Goal: Check status: Check status

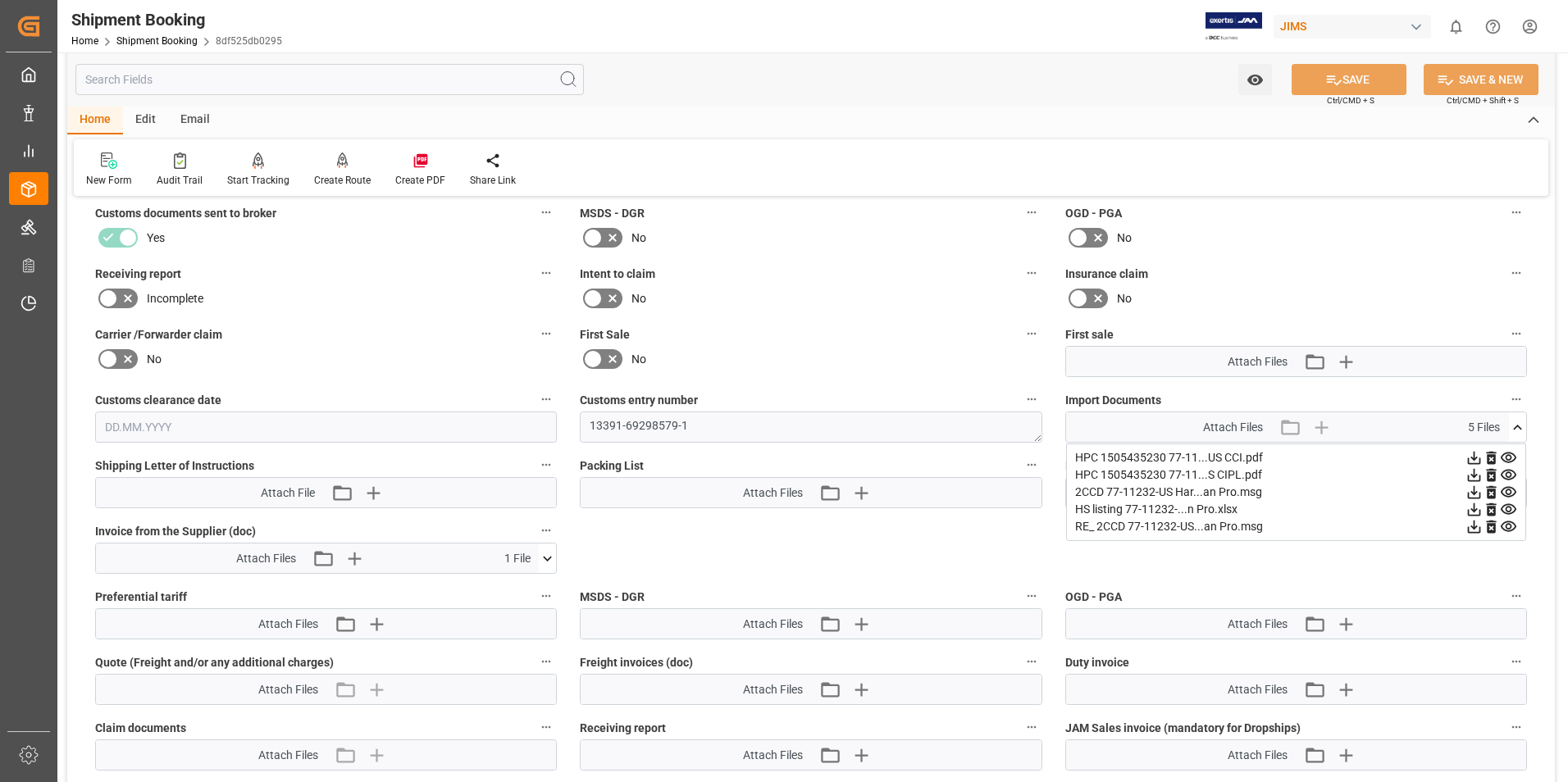
scroll to position [439, 0]
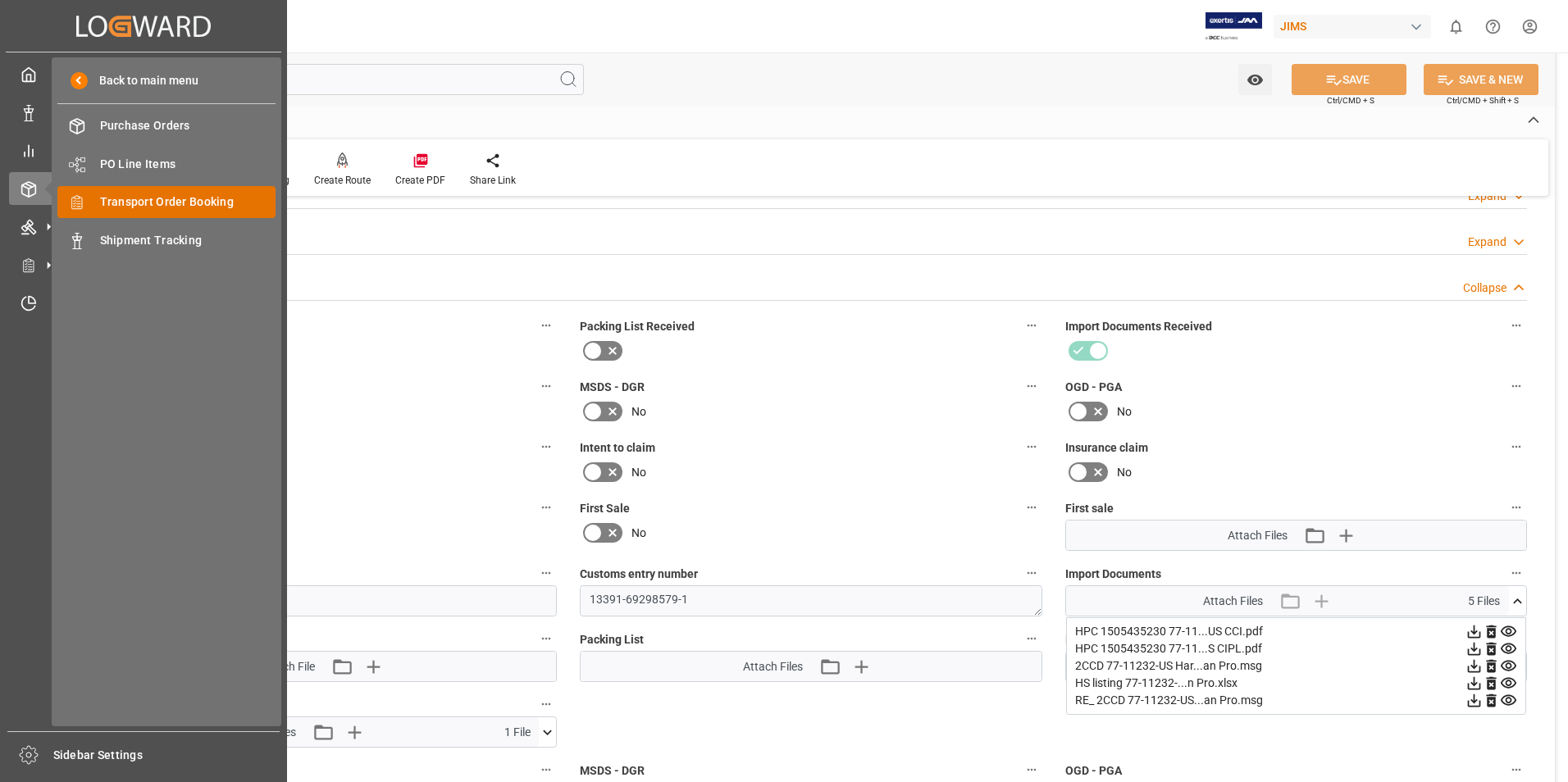
click at [133, 202] on span "Transport Order Booking" at bounding box center [188, 202] width 177 height 17
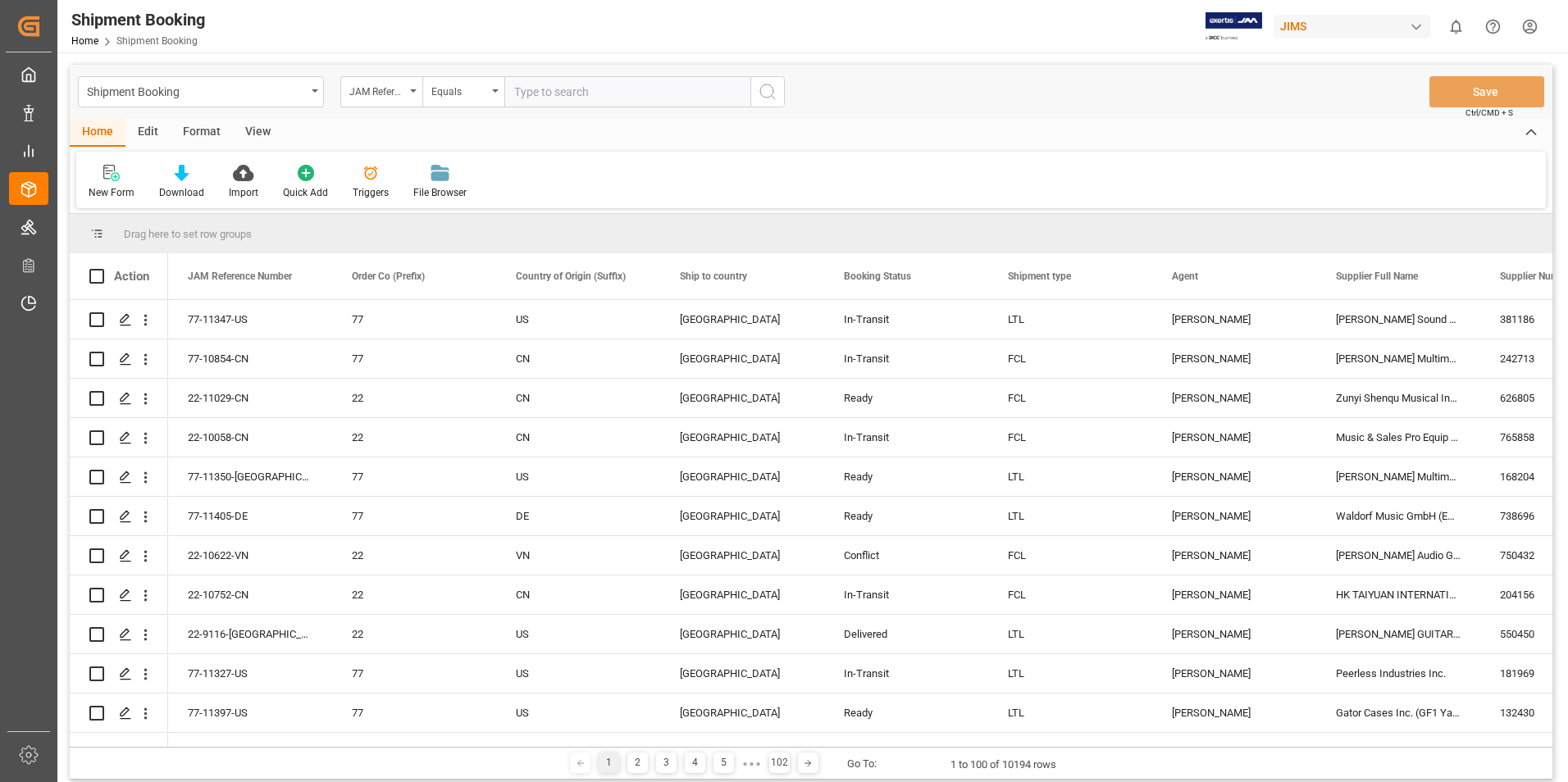
click at [512, 95] on input "text" at bounding box center [627, 92] width 246 height 32
type input "77-10650-it"
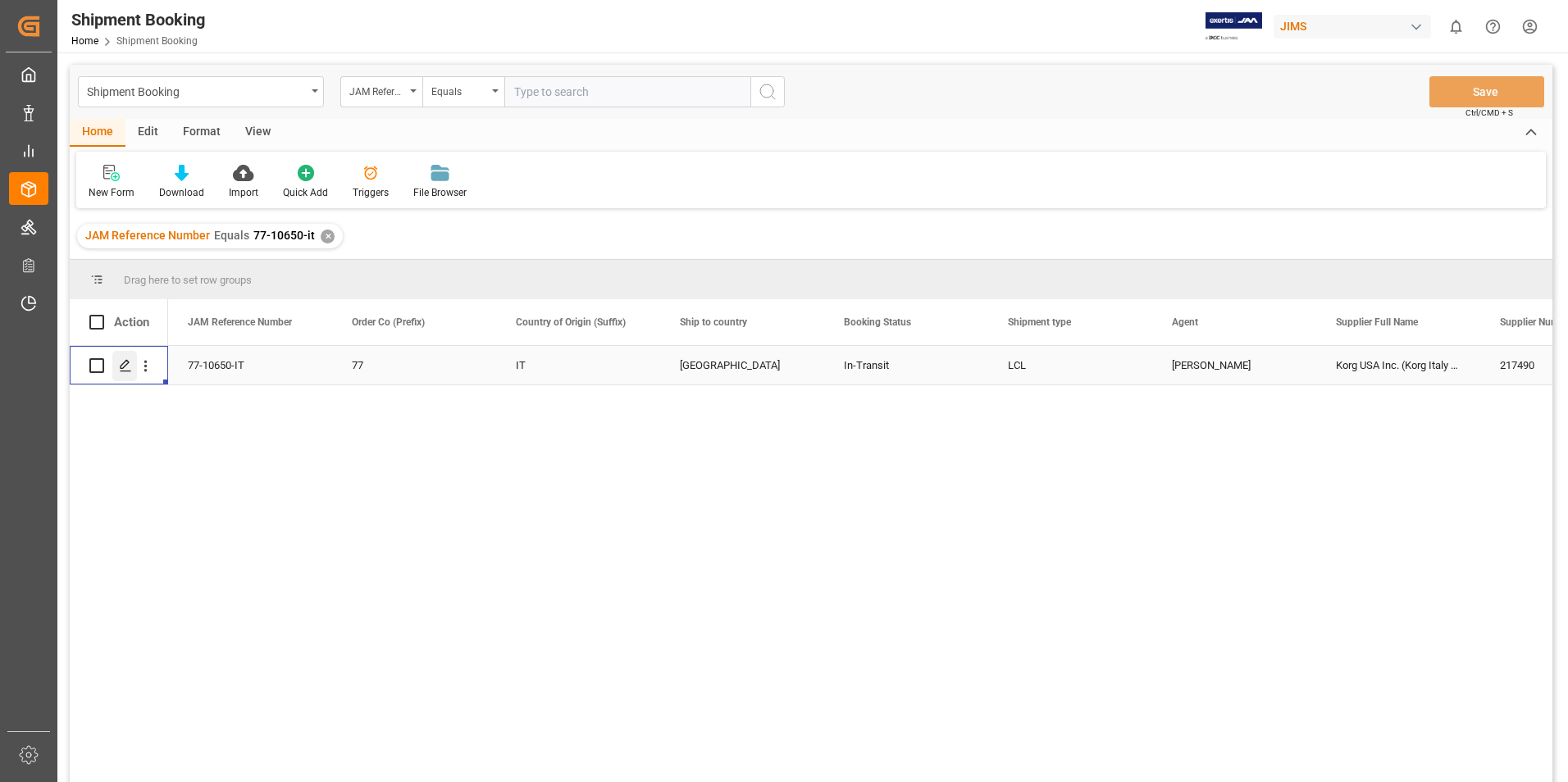
click at [123, 362] on icon "Press SPACE to select this row." at bounding box center [125, 366] width 14 height 14
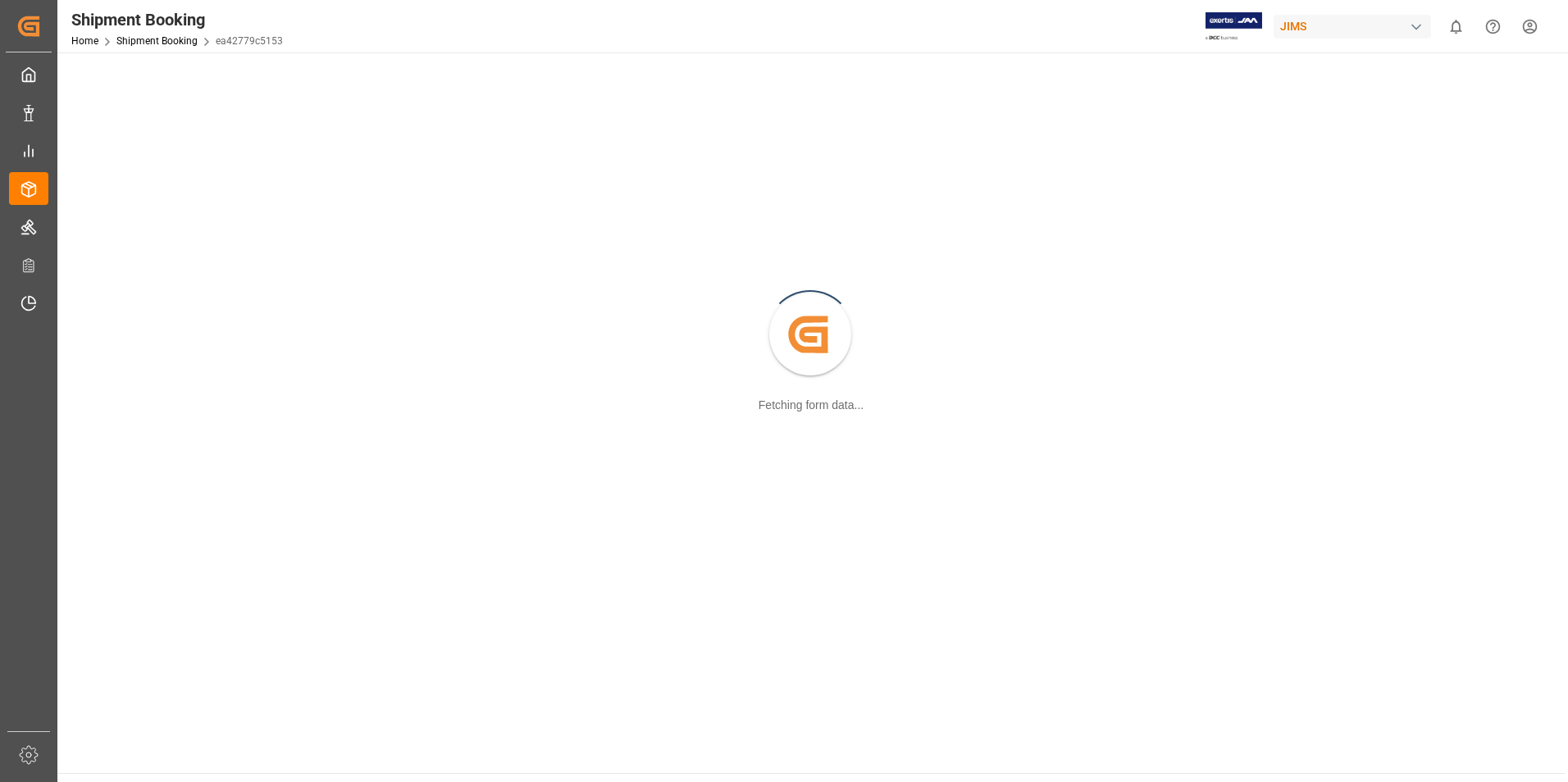
click at [123, 362] on div "Created by potrace 1.15, written by [PERSON_NAME] [DATE]-[DATE] Fetching form d…" at bounding box center [811, 336] width 1488 height 548
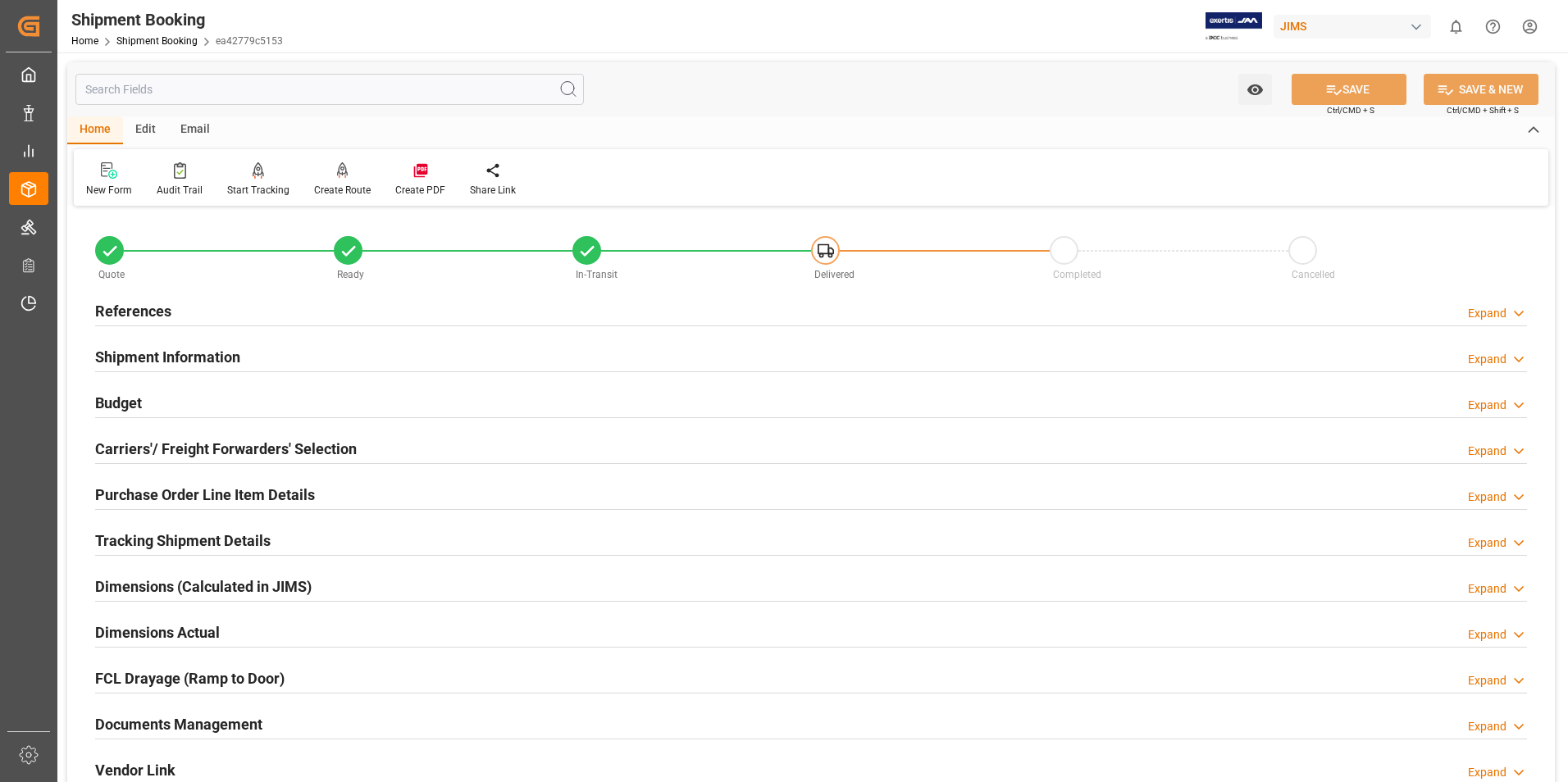
scroll to position [246, 0]
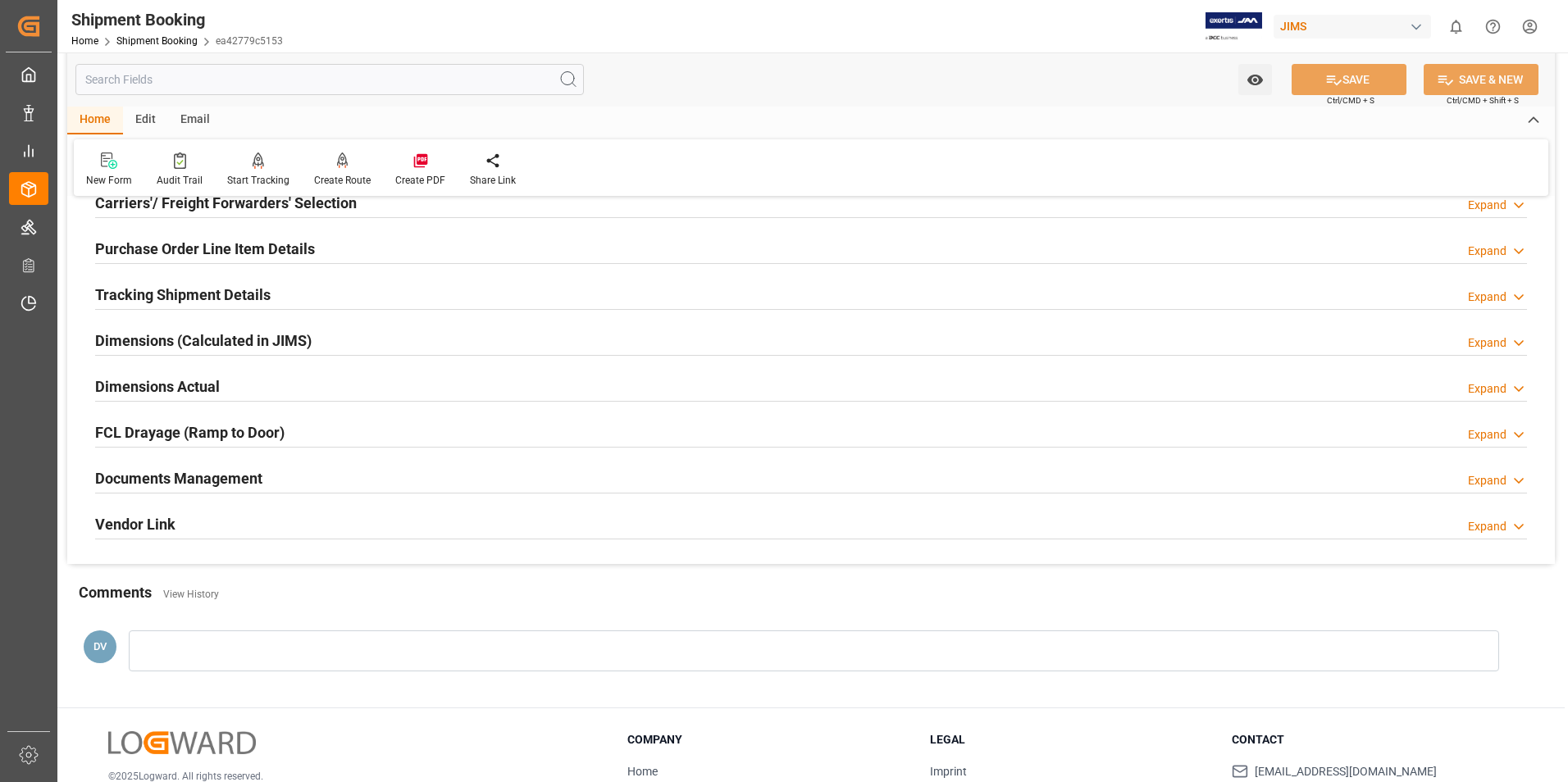
click at [1524, 477] on icon at bounding box center [1518, 480] width 16 height 17
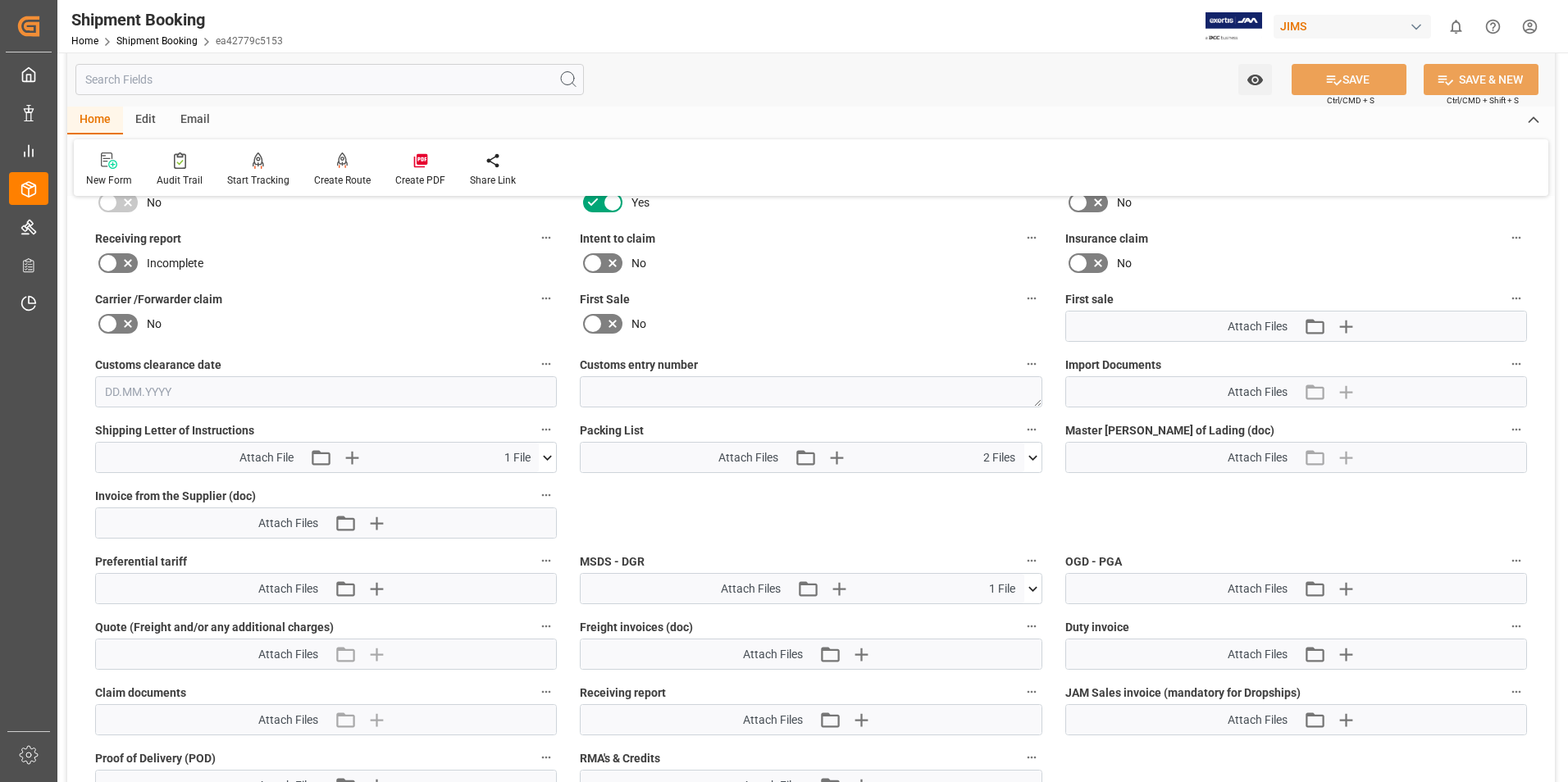
scroll to position [656, 0]
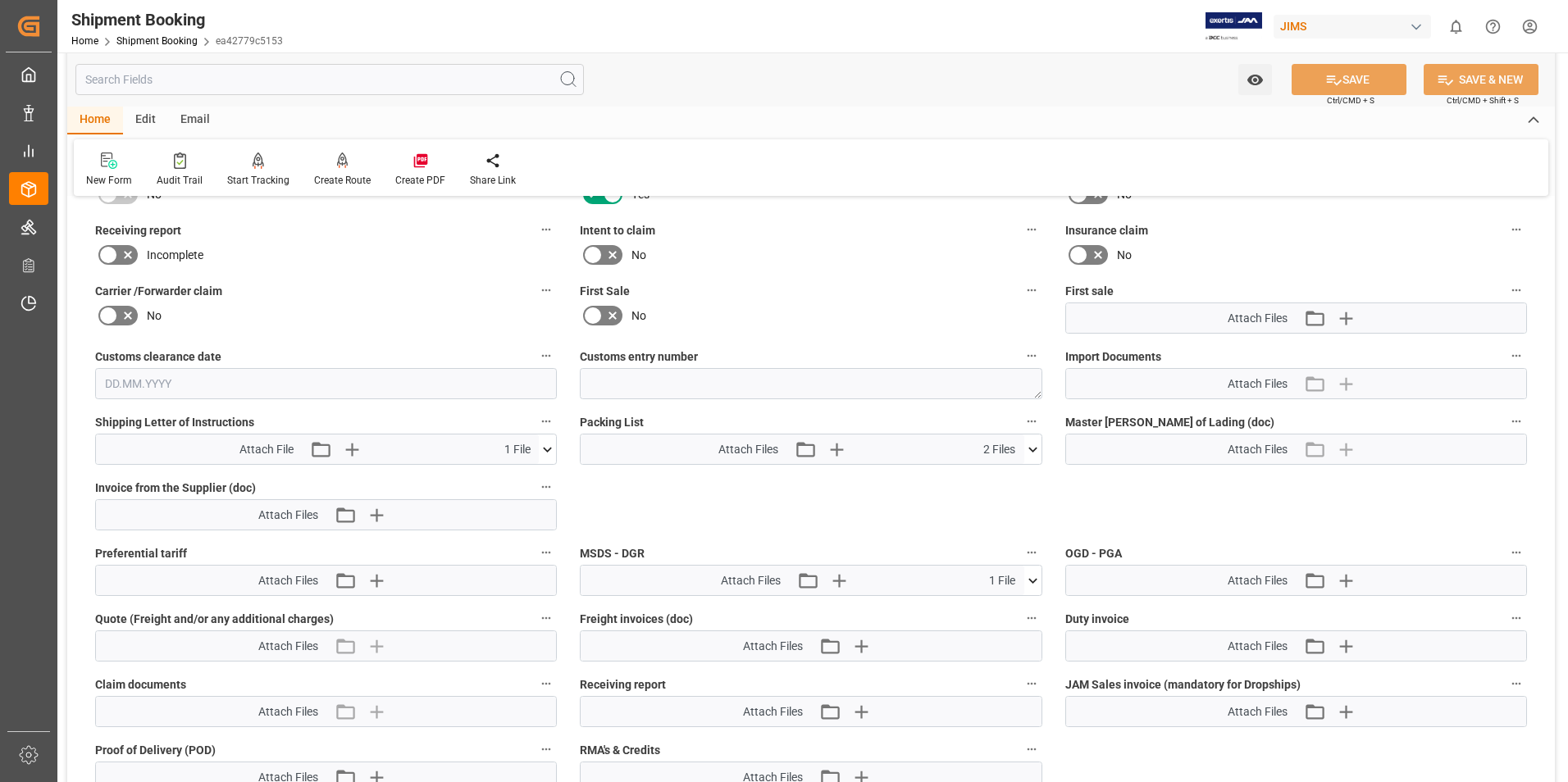
click at [552, 446] on icon at bounding box center [547, 450] width 17 height 17
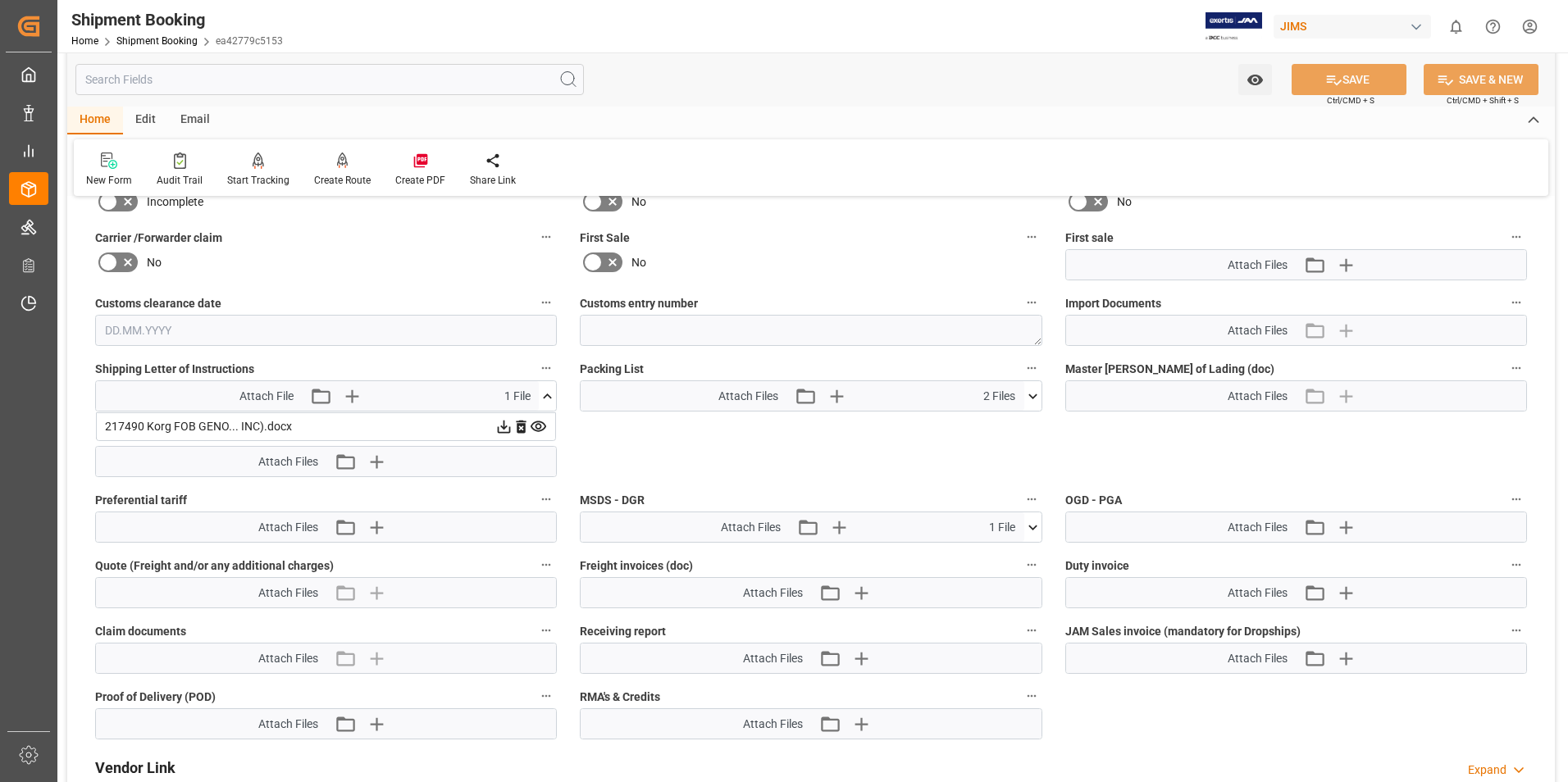
scroll to position [820, 0]
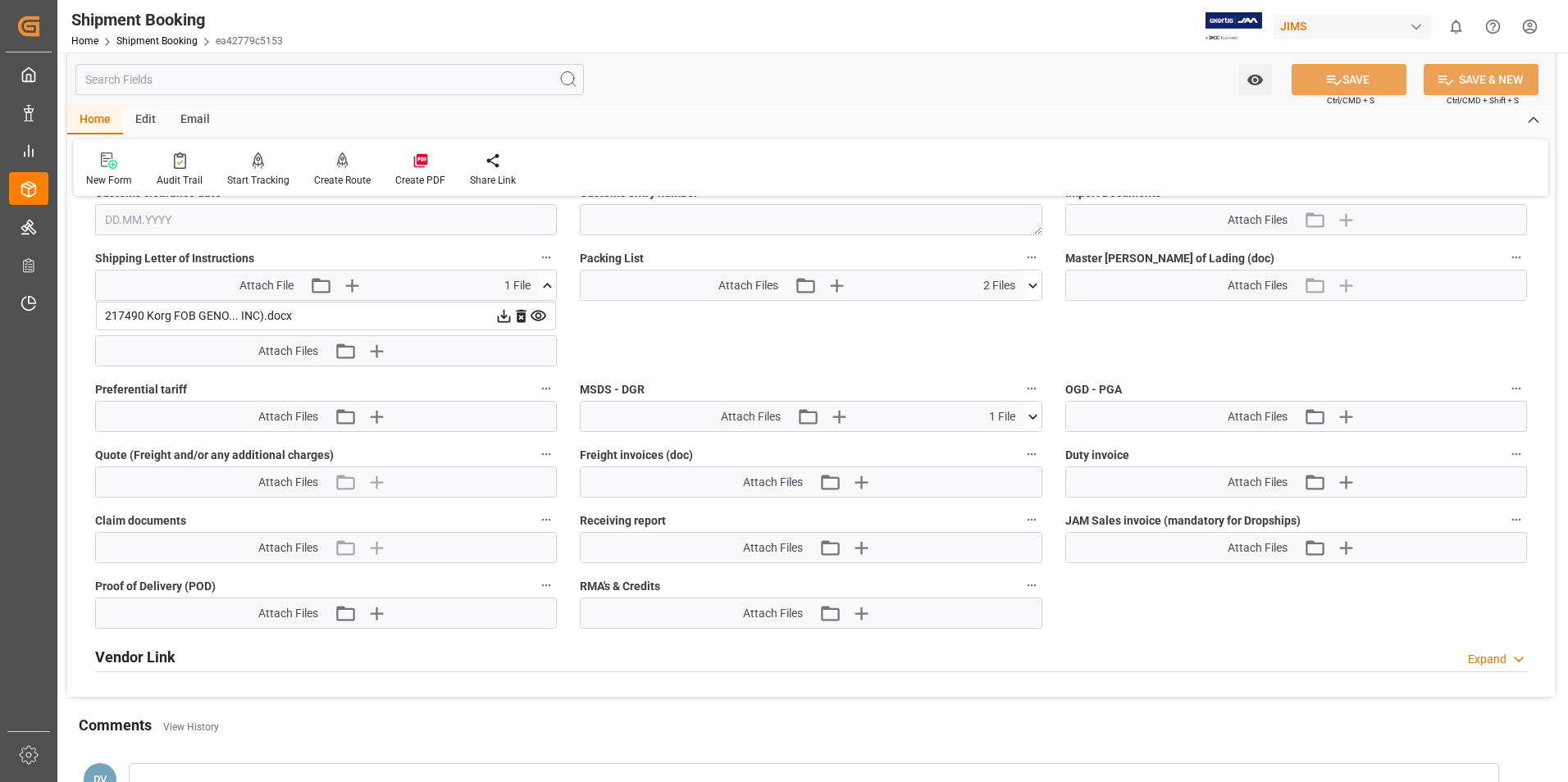
click at [1028, 414] on icon at bounding box center [1033, 416] width 17 height 17
click at [1024, 447] on icon at bounding box center [1024, 447] width 17 height 17
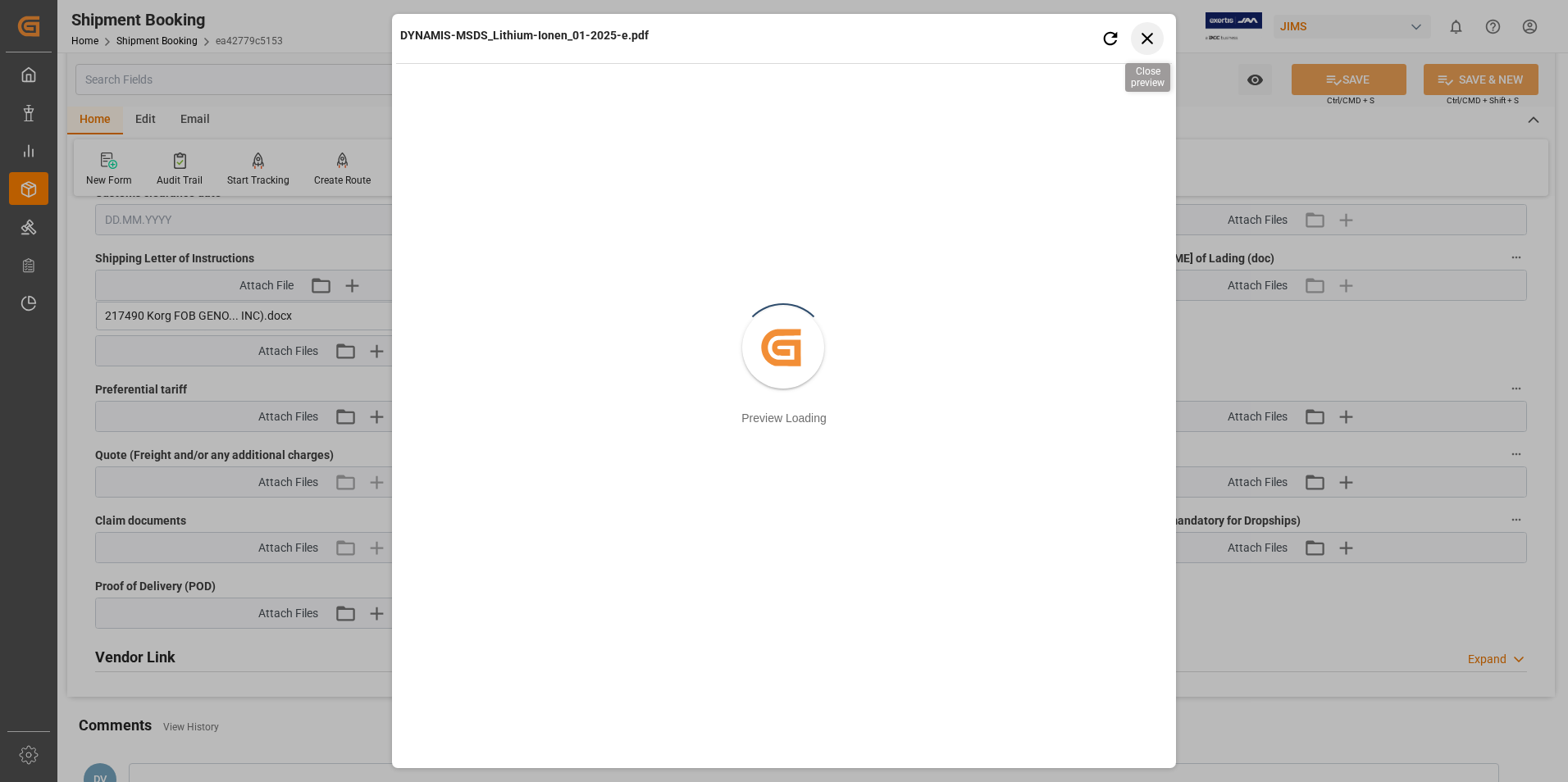
click at [1146, 40] on icon "button" at bounding box center [1147, 38] width 12 height 12
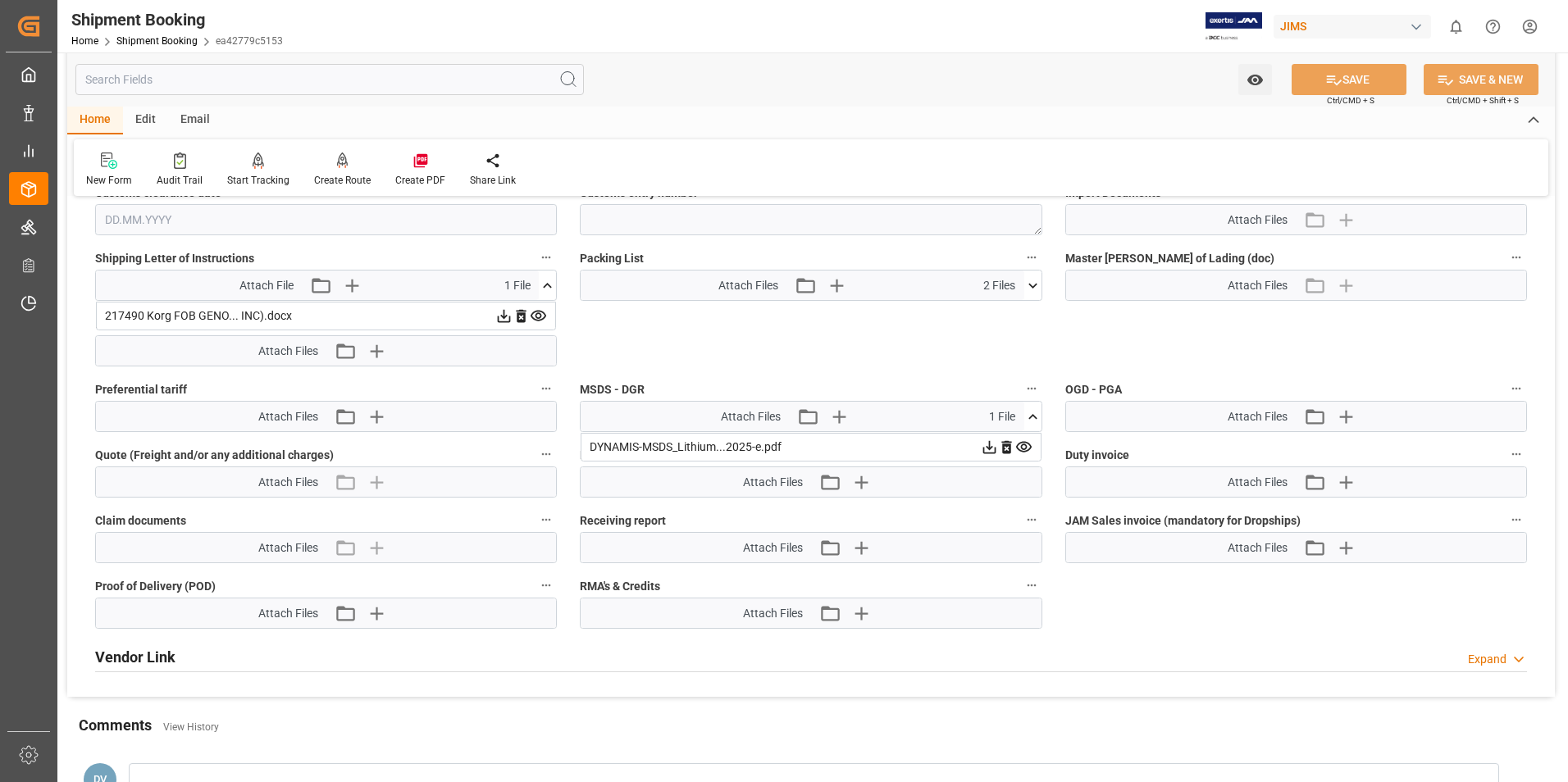
click at [542, 313] on icon at bounding box center [538, 315] width 17 height 17
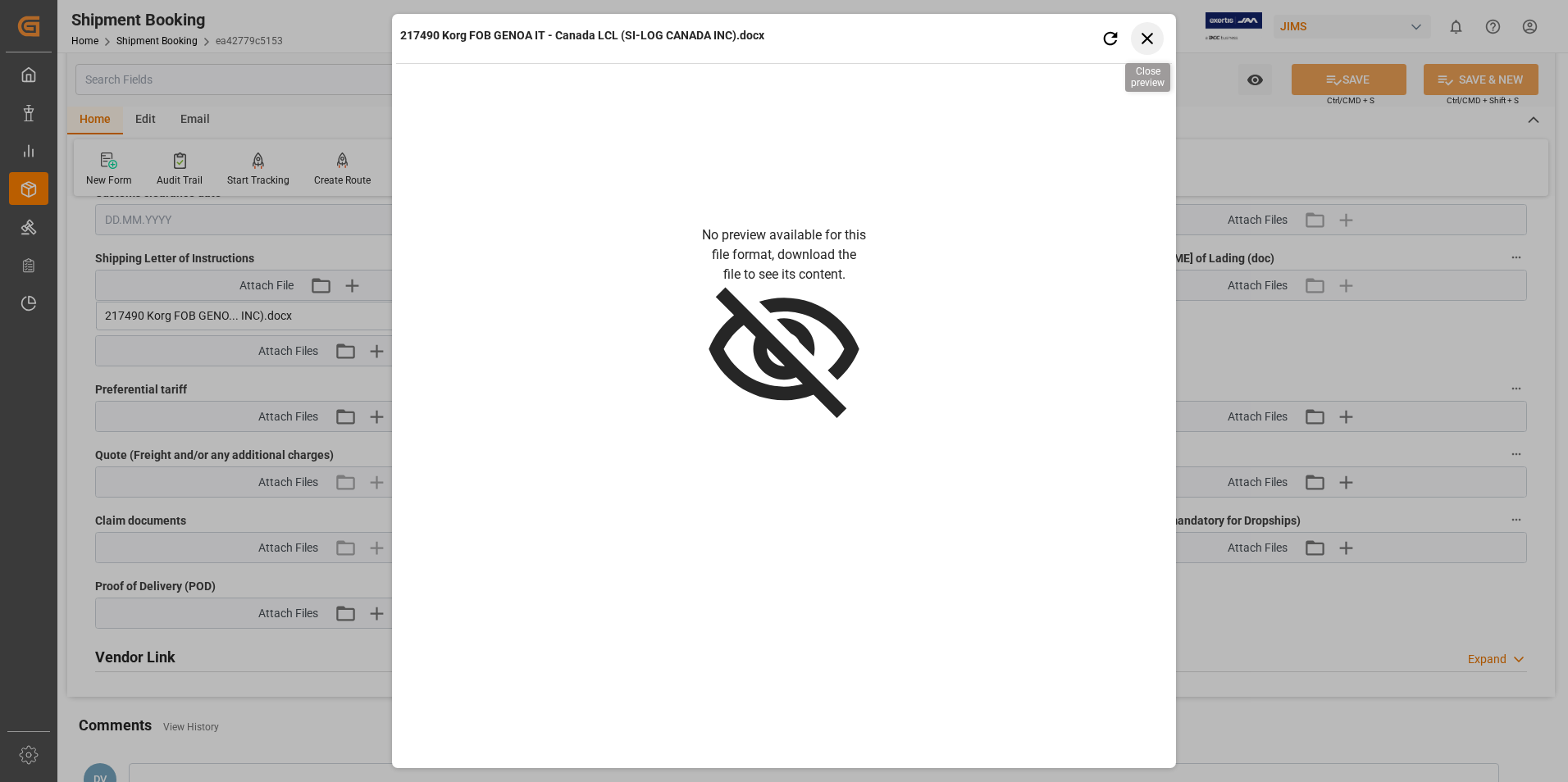
click at [1144, 38] on icon "button" at bounding box center [1147, 38] width 21 height 21
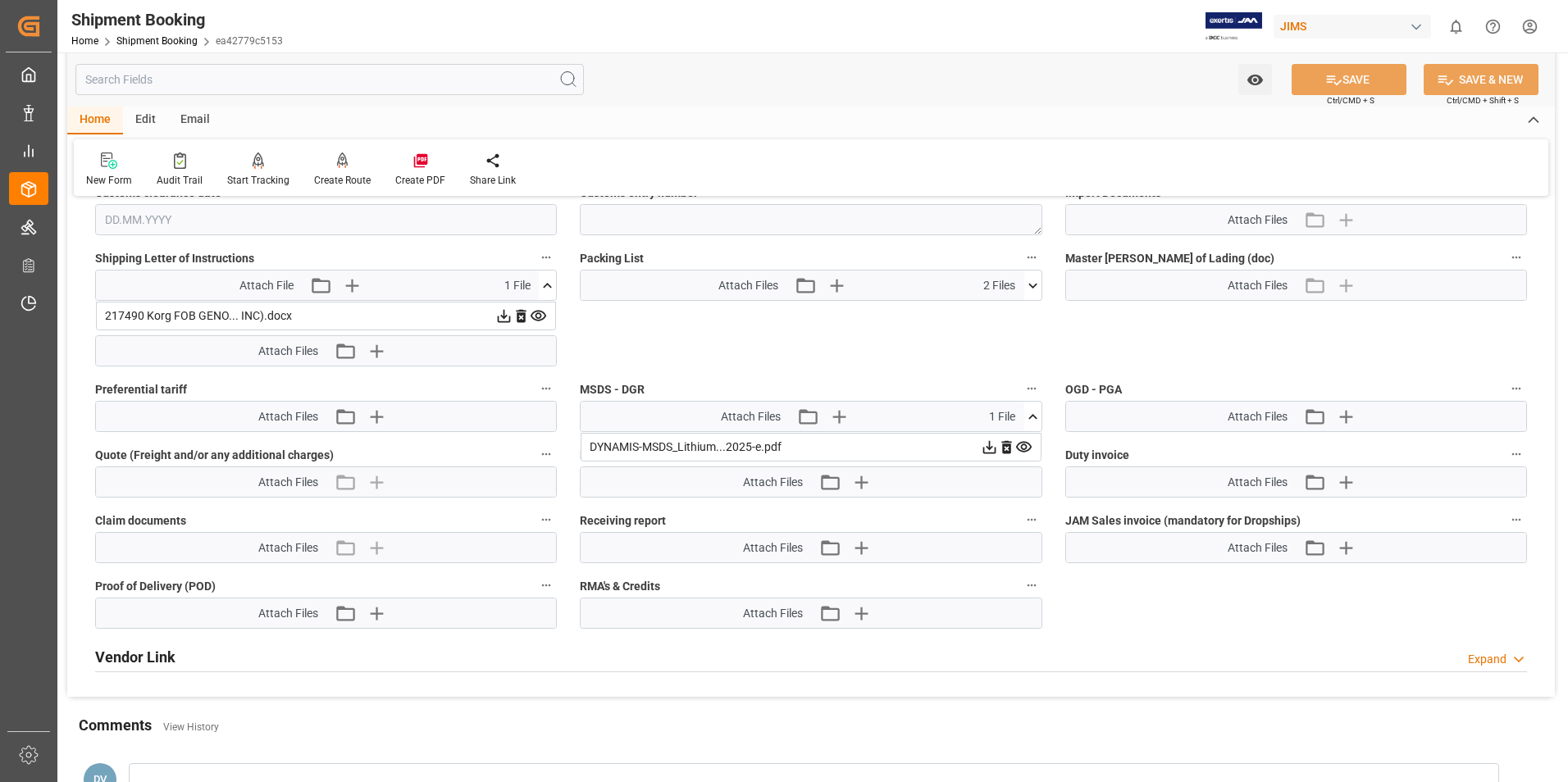
click at [504, 315] on icon at bounding box center [504, 316] width 14 height 14
click at [1044, 541] on div "Receiving report Attach Files Attach existing file Upload new file" at bounding box center [811, 536] width 485 height 66
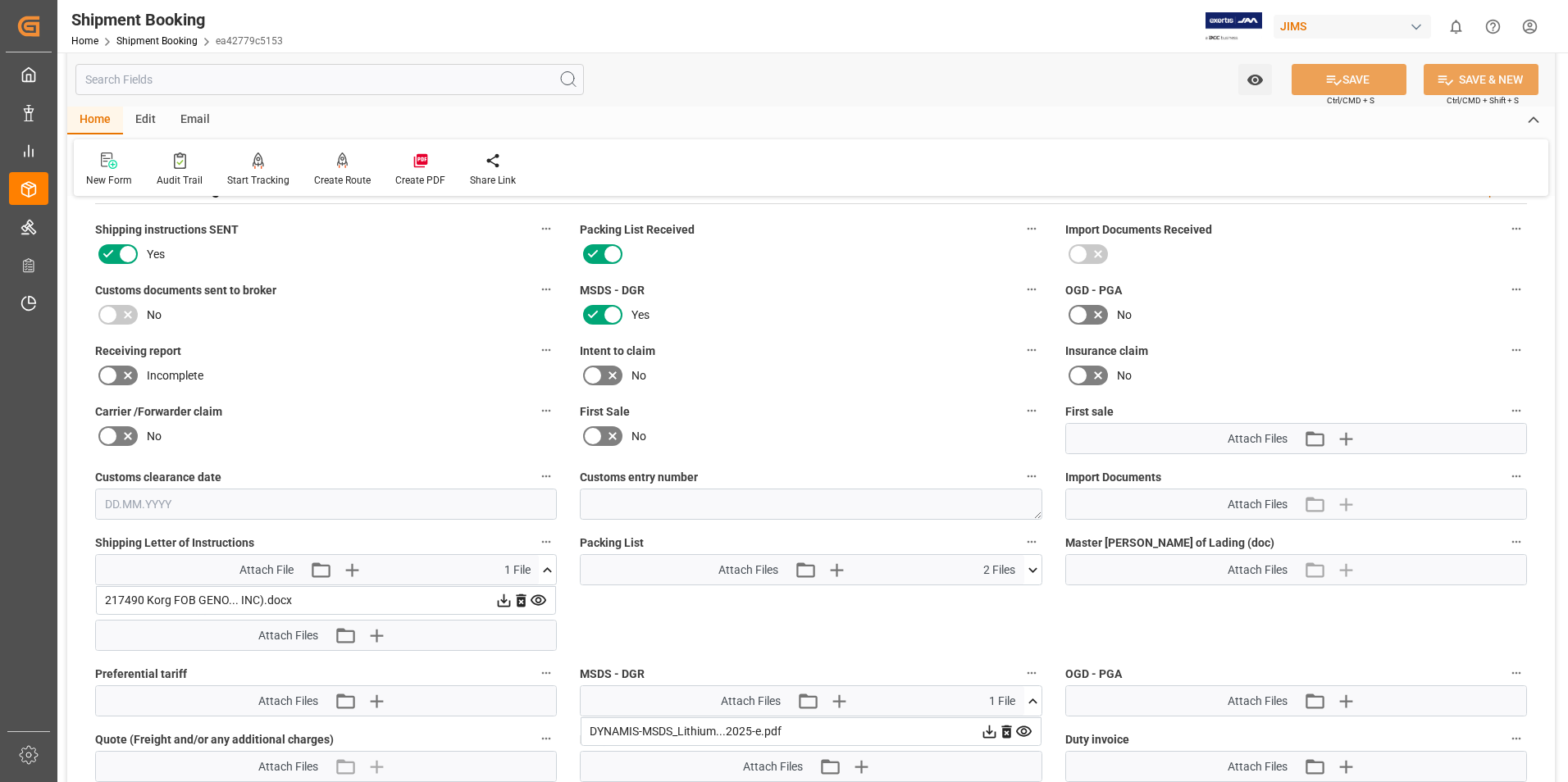
scroll to position [574, 0]
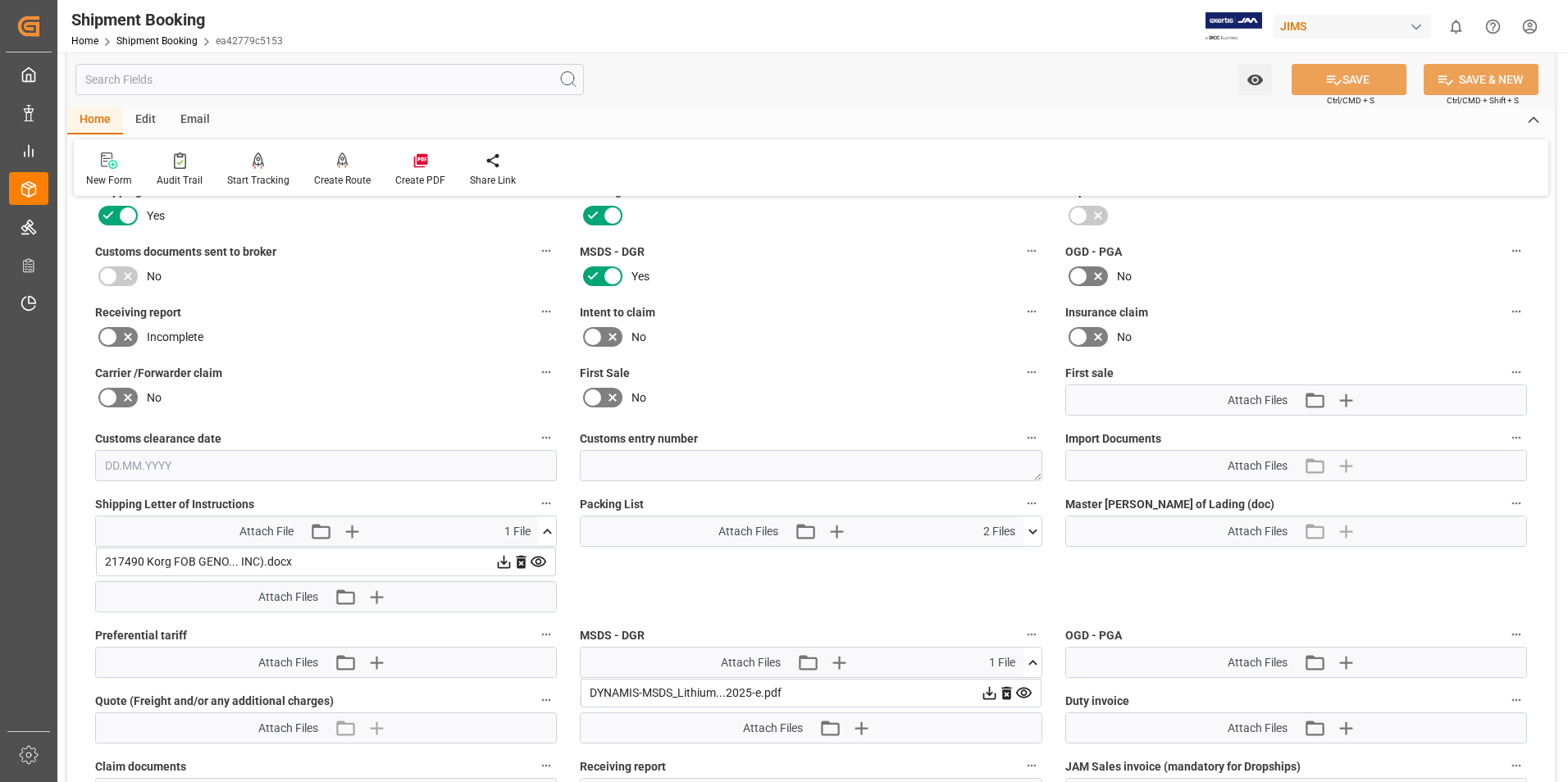
click at [1036, 531] on icon at bounding box center [1033, 532] width 17 height 17
click at [1020, 559] on icon at bounding box center [1024, 561] width 17 height 17
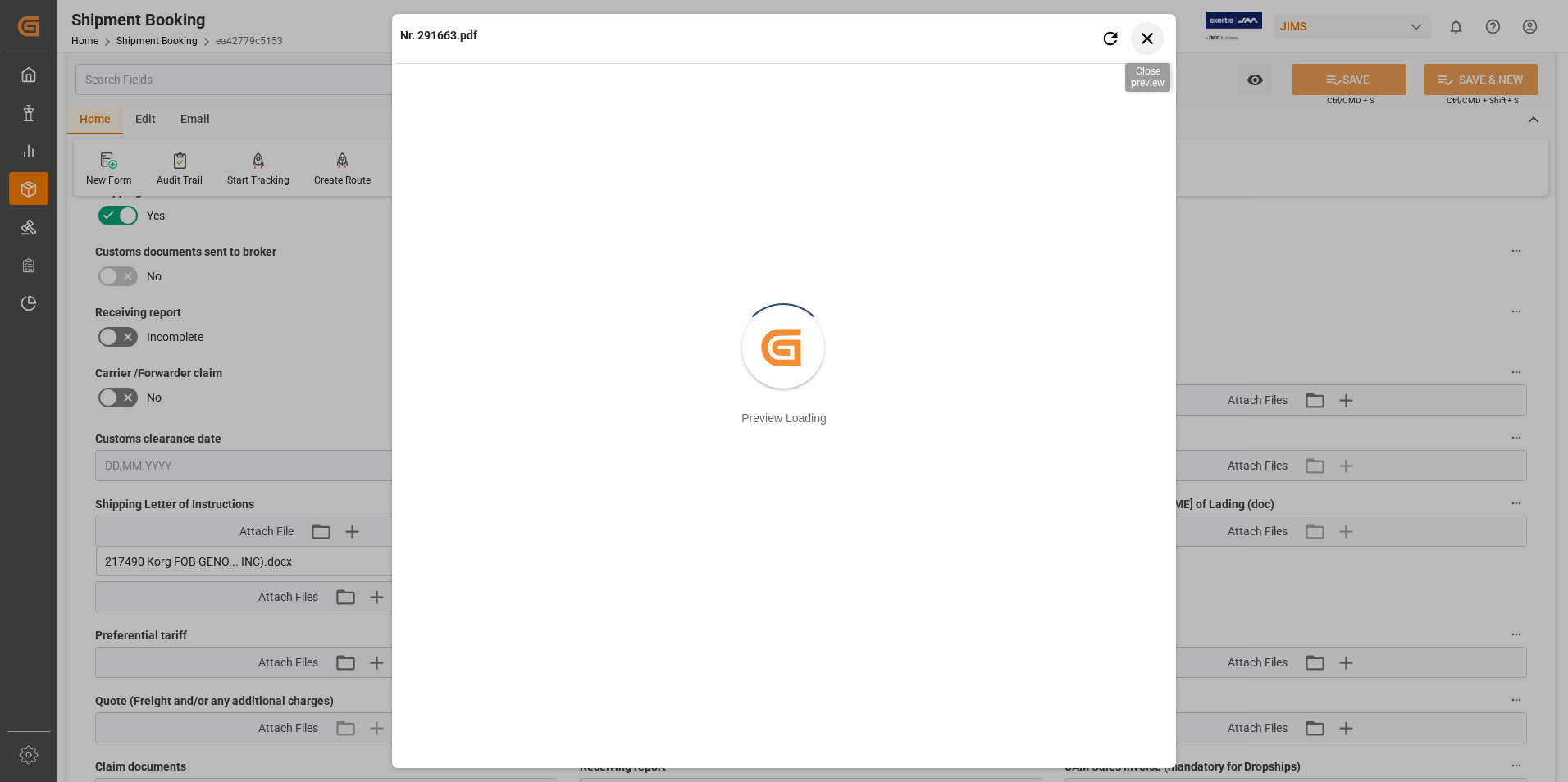
click at [1144, 32] on icon "button" at bounding box center [1147, 38] width 21 height 21
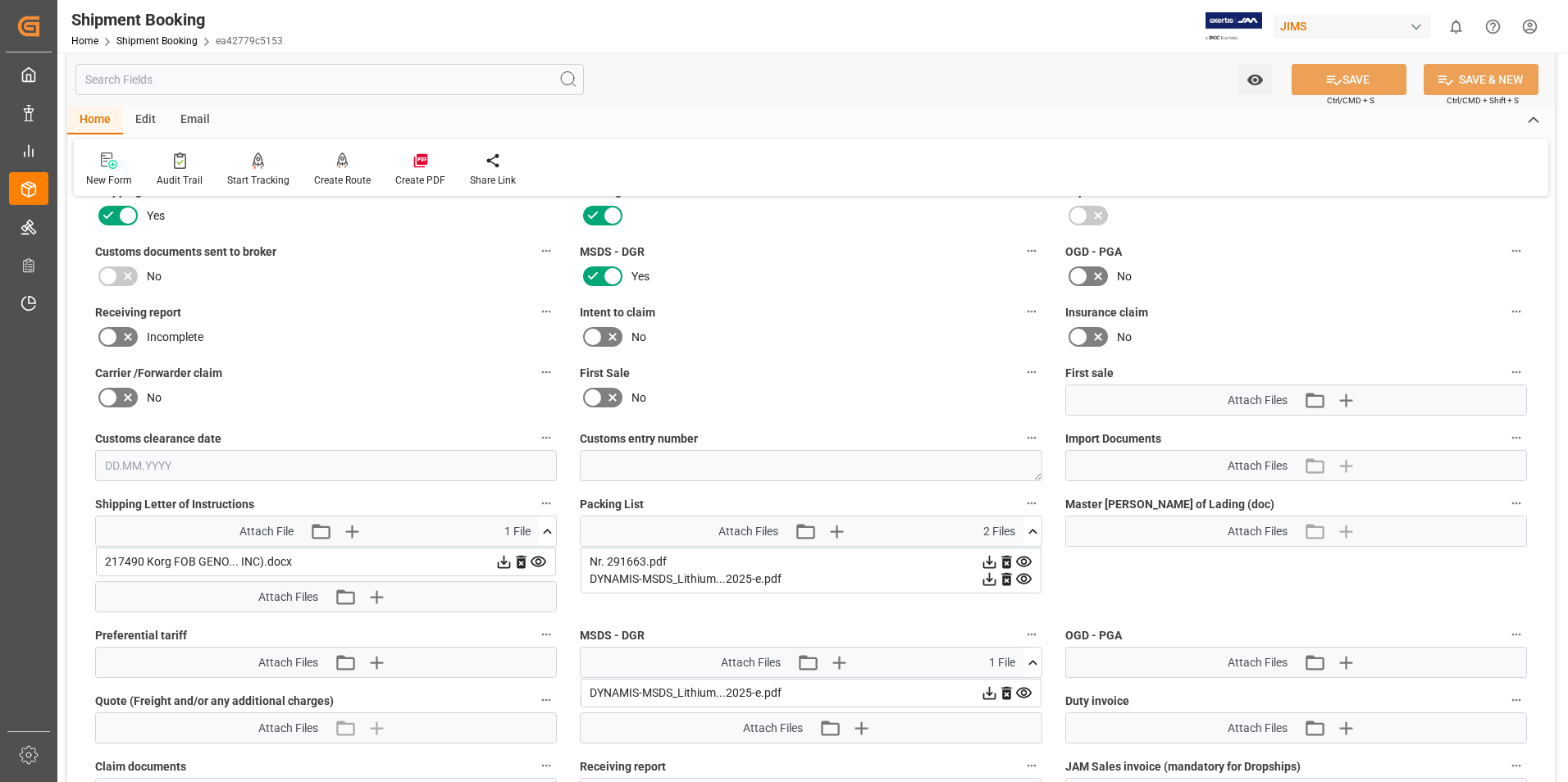
click at [1526, 26] on html "Created by potrace 1.15, written by [PERSON_NAME] [DATE]-[DATE] Created by potr…" at bounding box center [784, 391] width 1568 height 782
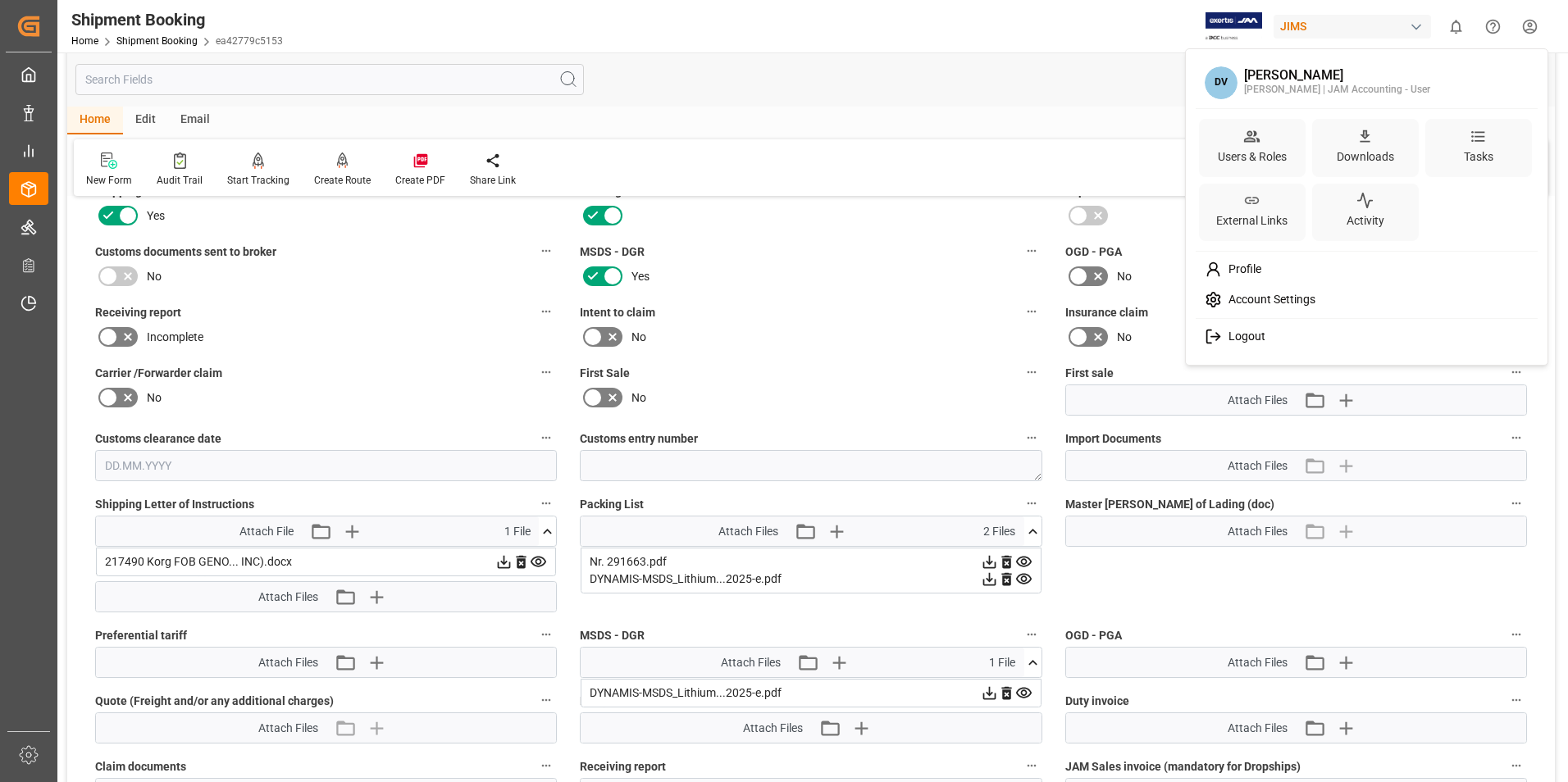
click at [1257, 335] on span "Logout" at bounding box center [1244, 337] width 43 height 14
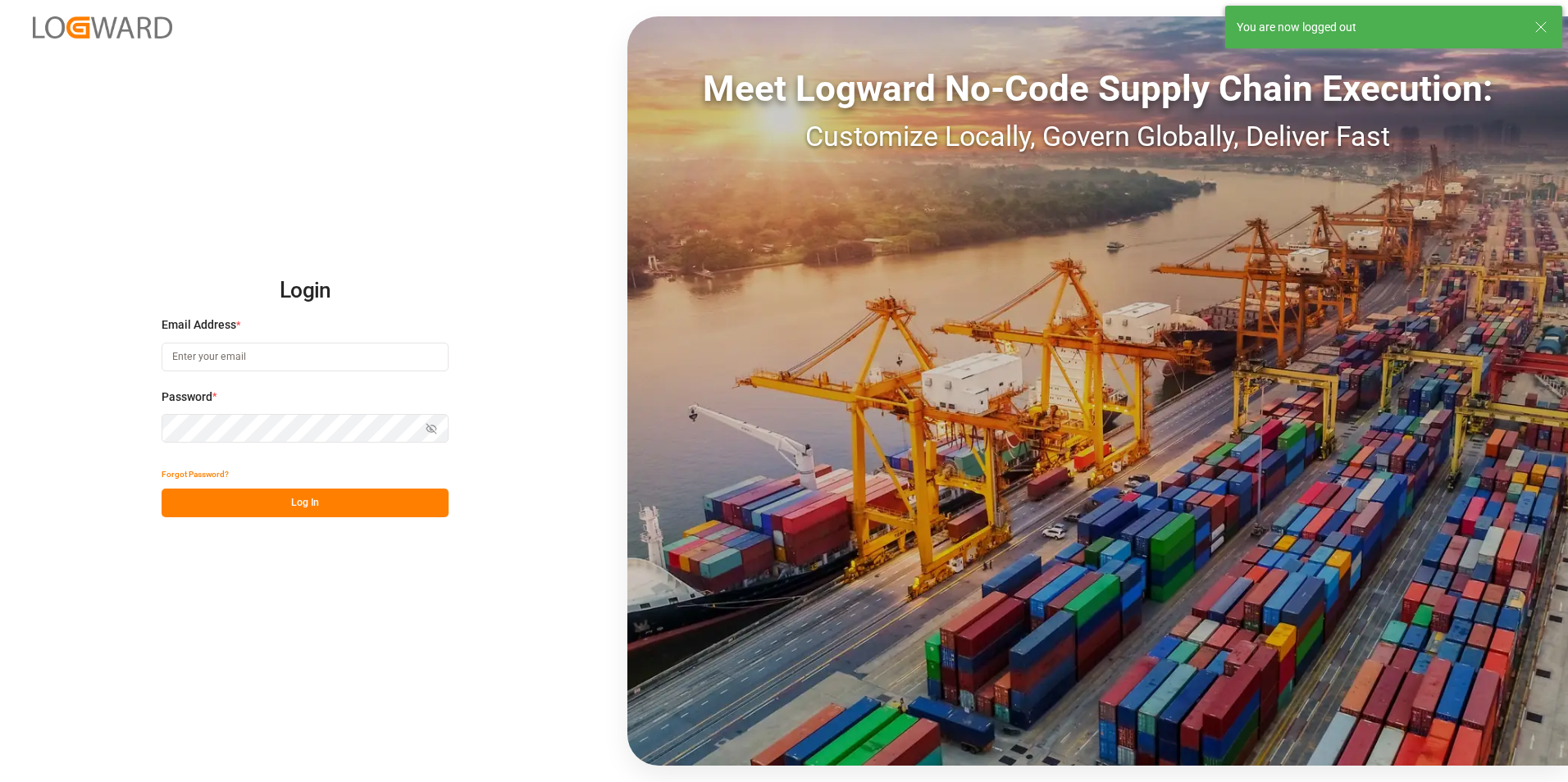
type input "[PERSON_NAME][EMAIL_ADDRESS][DOMAIN_NAME]"
